Goal: Information Seeking & Learning: Find specific fact

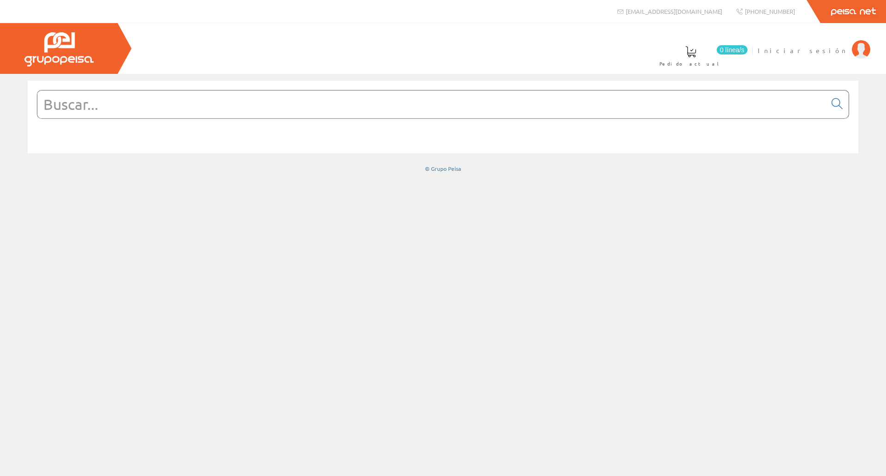
click at [843, 55] on li "Iniciar sesión" at bounding box center [813, 56] width 117 height 36
click at [841, 49] on span "Iniciar sesión" at bounding box center [802, 50] width 89 height 9
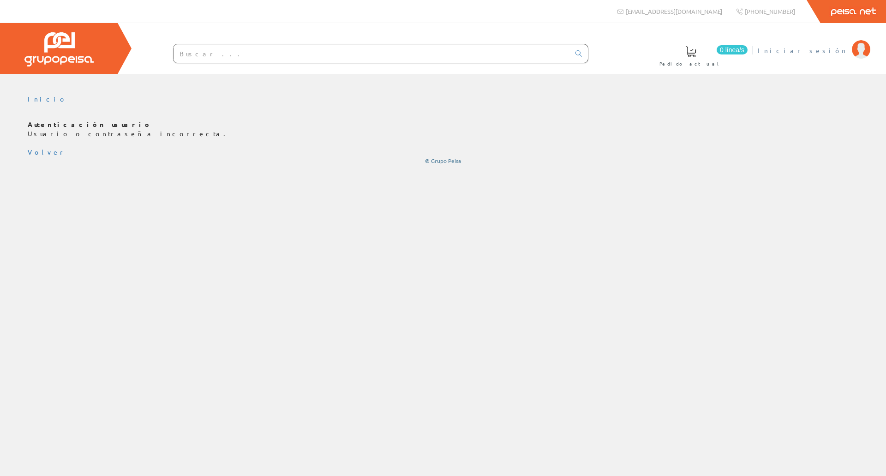
click at [835, 42] on link "Iniciar sesión" at bounding box center [814, 42] width 113 height 9
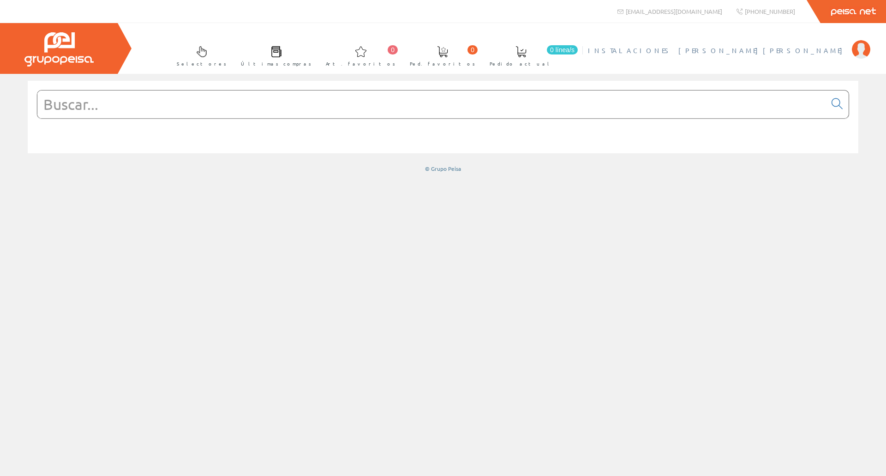
click at [782, 46] on span "INSTALACIONES J.HERNANDEZ SL" at bounding box center [717, 50] width 259 height 9
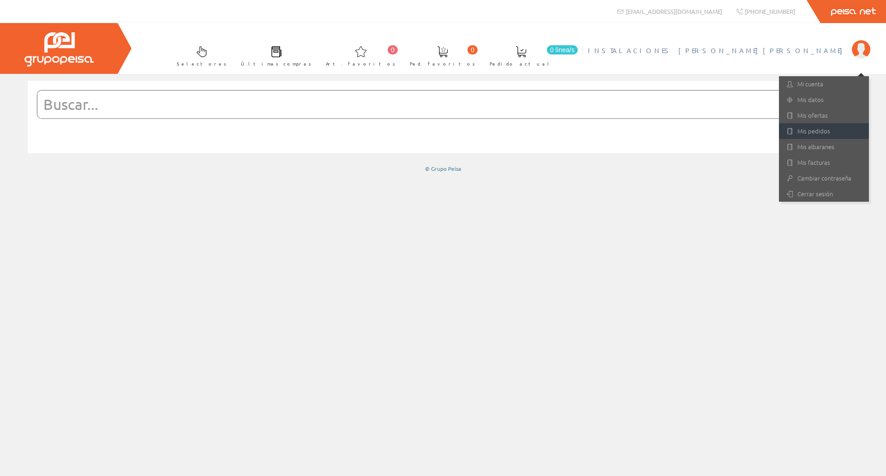
click at [823, 126] on link "Mis pedidos" at bounding box center [824, 131] width 90 height 16
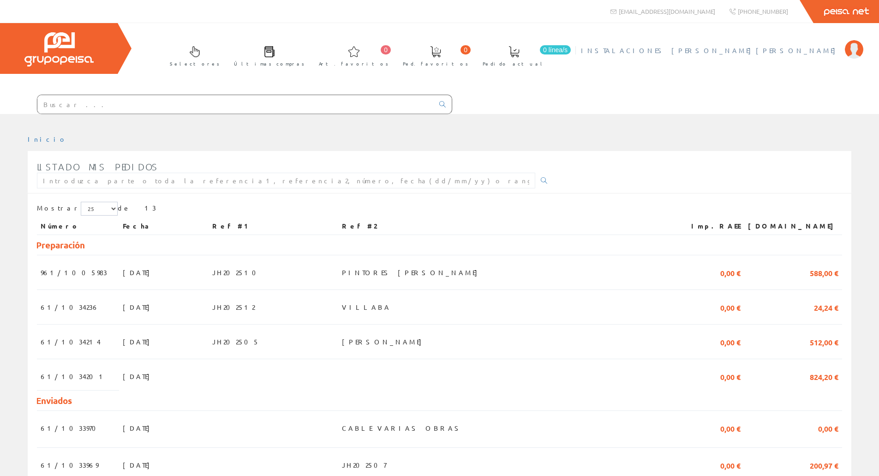
click at [792, 44] on link "INSTALACIONES [PERSON_NAME] SL" at bounding box center [722, 42] width 282 height 9
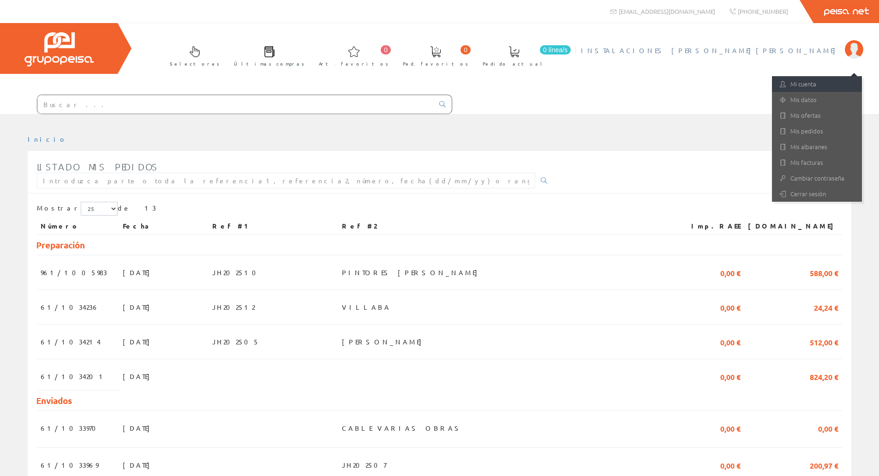
click at [821, 87] on link "Mi cuenta" at bounding box center [817, 84] width 90 height 16
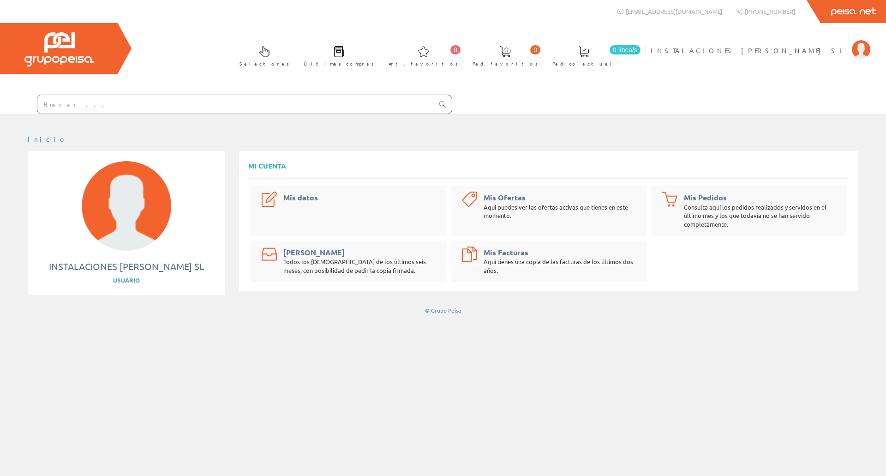
click at [294, 53] on link "Selectores" at bounding box center [262, 55] width 64 height 34
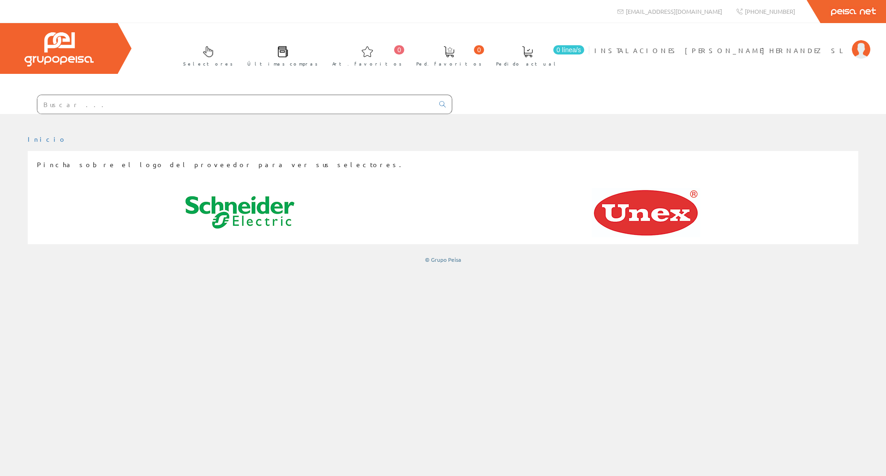
click at [388, 94] on div at bounding box center [226, 101] width 452 height 25
click at [387, 95] on input "text" at bounding box center [235, 104] width 396 height 18
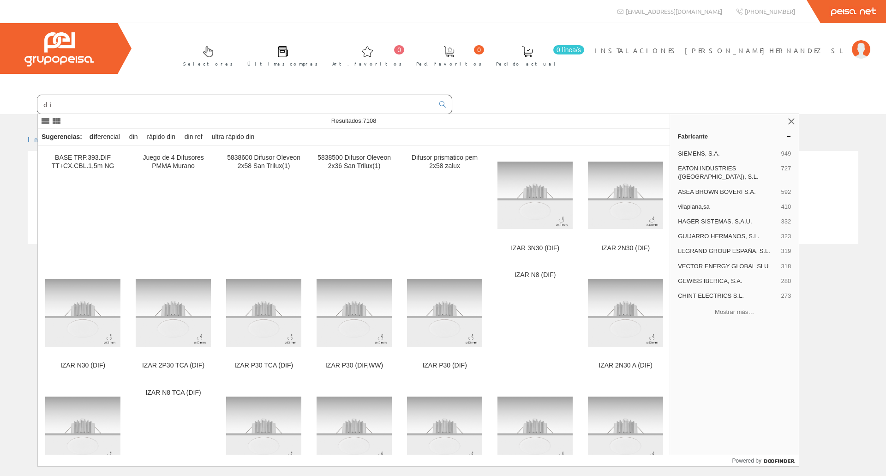
type input "d"
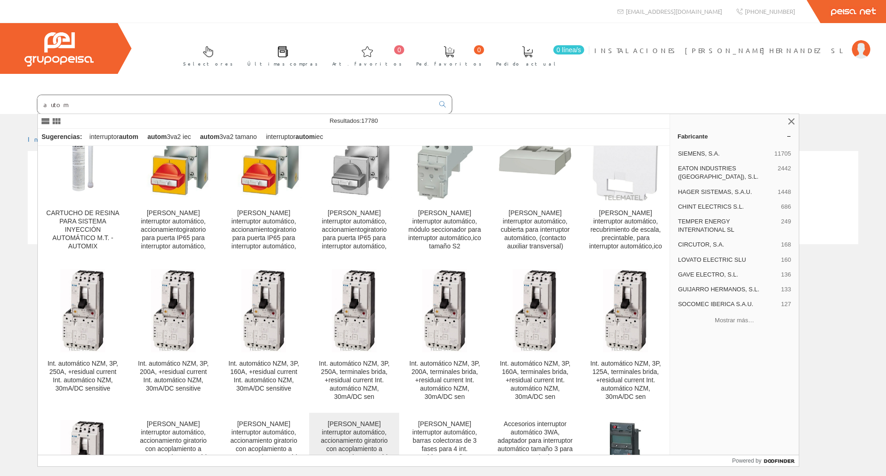
scroll to position [461, 0]
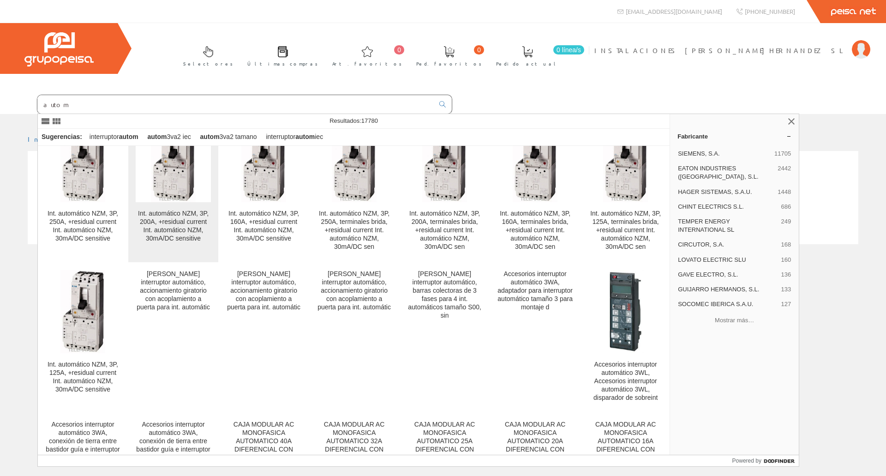
type input "autom"
click at [193, 220] on div "Int. automático NZM, 3P, 200A, +residual current Int. automático NZM, 30mA/DC s…" at bounding box center [173, 225] width 75 height 33
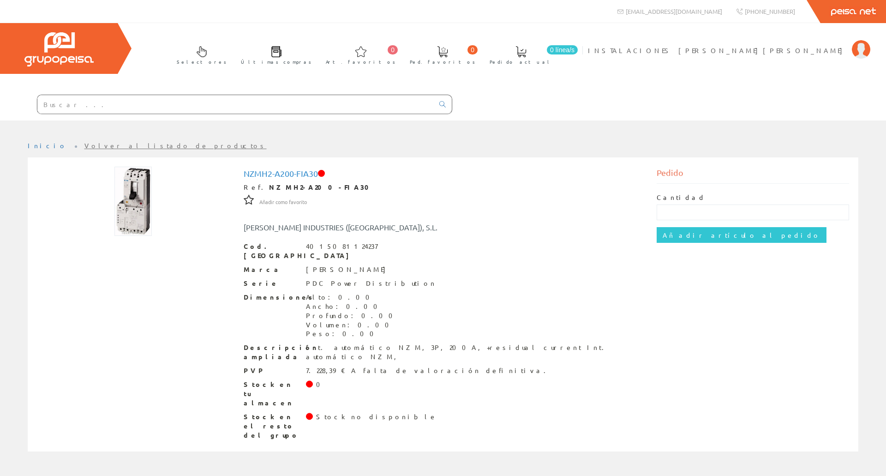
click at [149, 109] on input "text" at bounding box center [235, 104] width 396 height 18
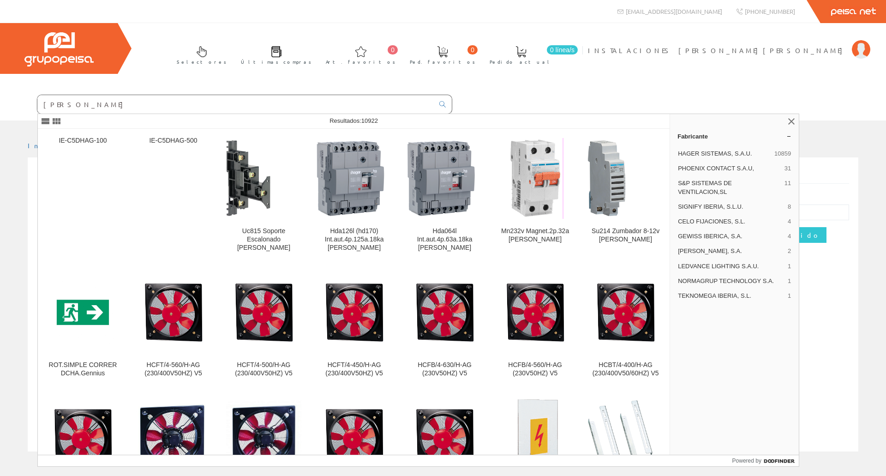
type input "[PERSON_NAME]"
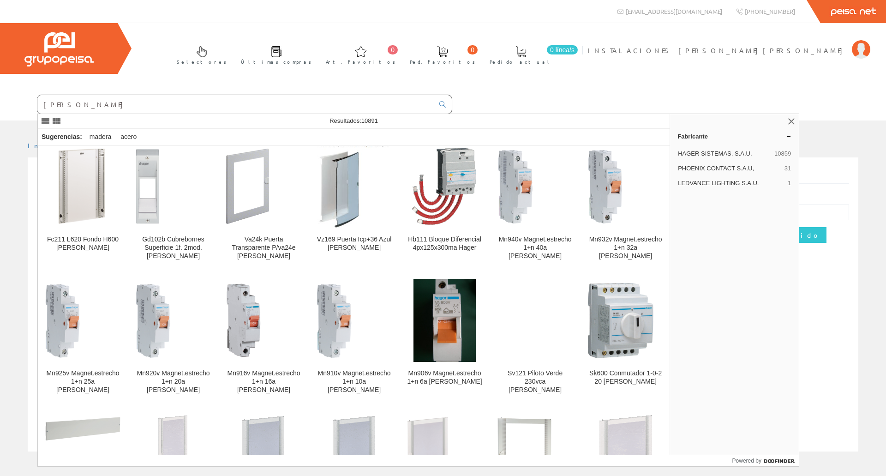
scroll to position [432, 0]
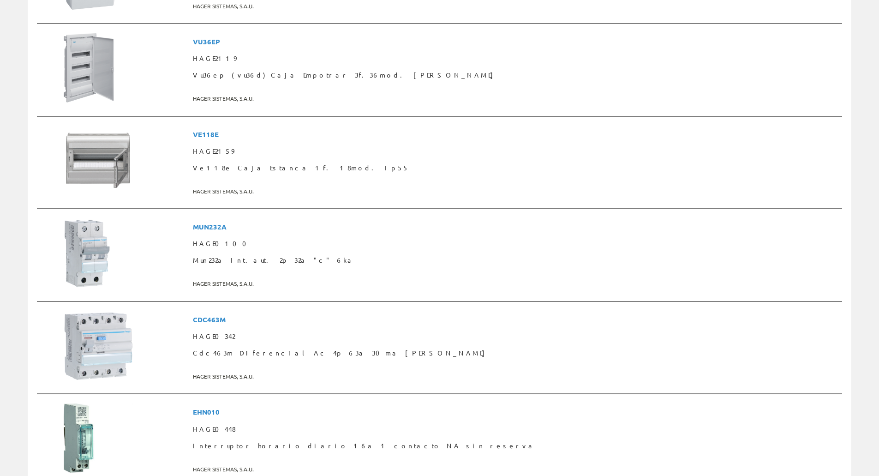
scroll to position [1522, 0]
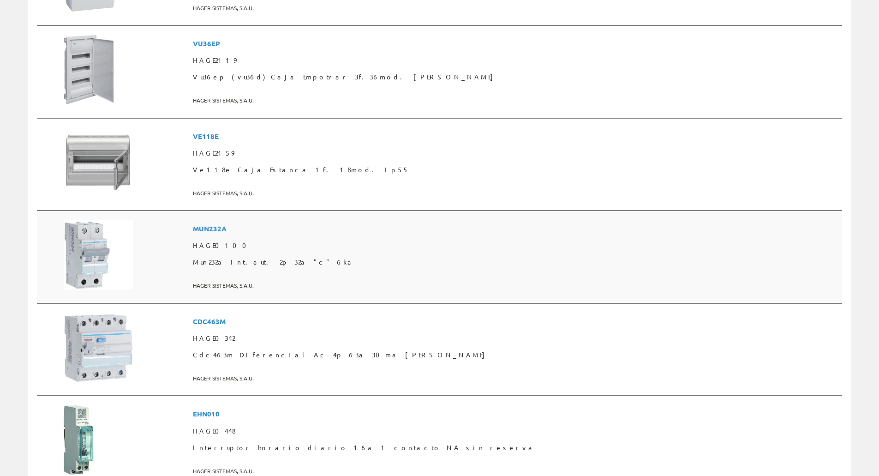
click at [510, 216] on td "MUN232A HAGE0100 Mun232a Int.aut. 2p 32a "c" 6ka [PERSON_NAME] SISTEMAS, S.A.U." at bounding box center [515, 256] width 653 height 93
